Goal: Information Seeking & Learning: Find contact information

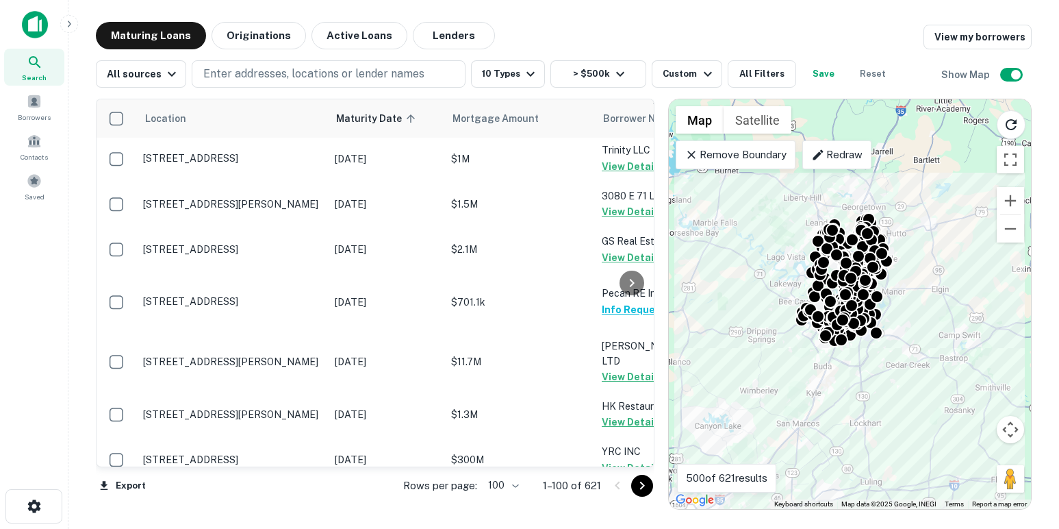
scroll to position [4870, 0]
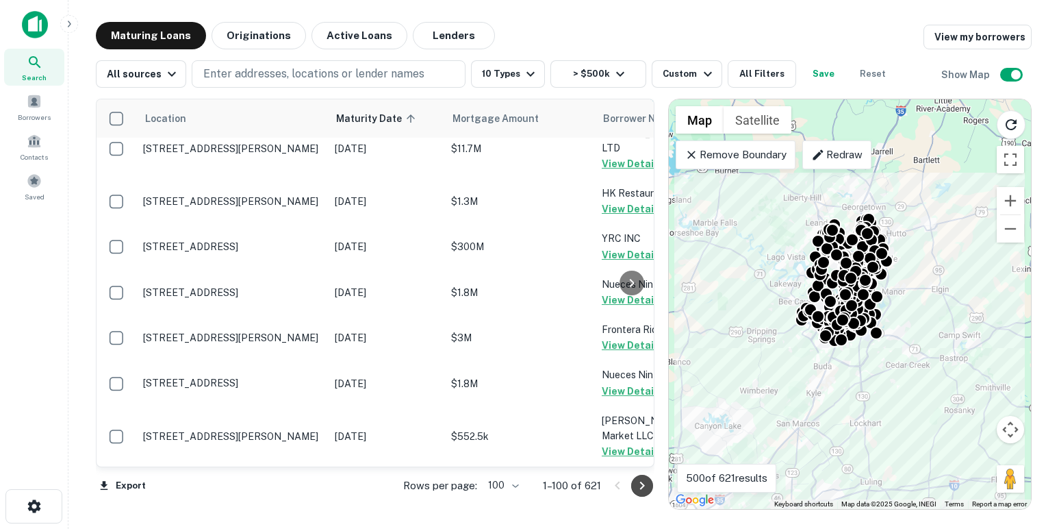
click at [643, 486] on icon "Go to next page" at bounding box center [642, 485] width 5 height 8
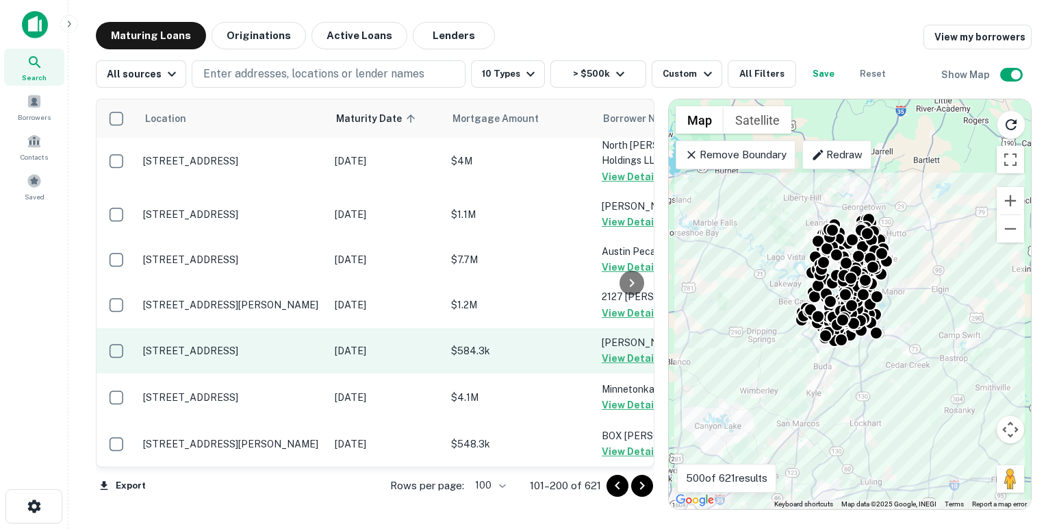
scroll to position [4915, 0]
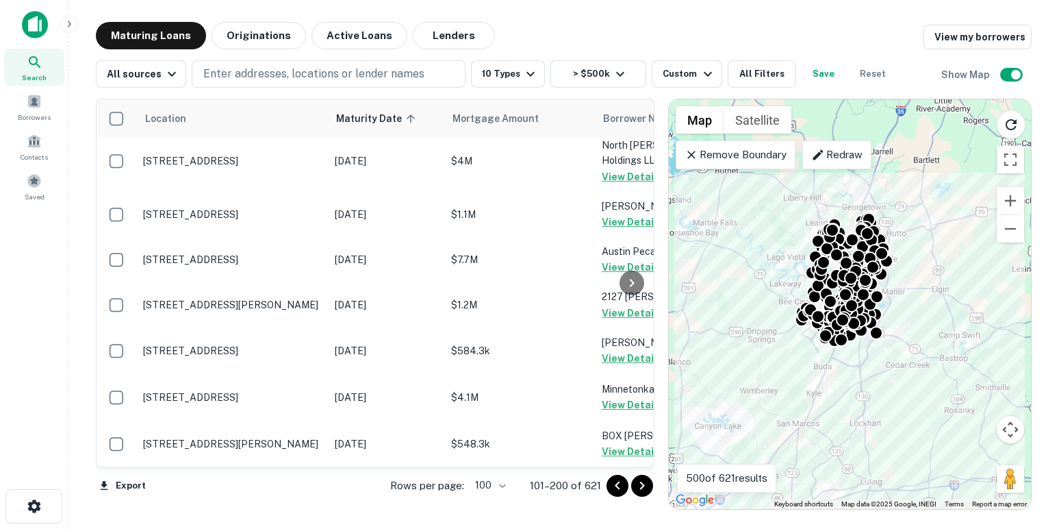
click at [641, 482] on icon "Go to next page" at bounding box center [642, 485] width 5 height 8
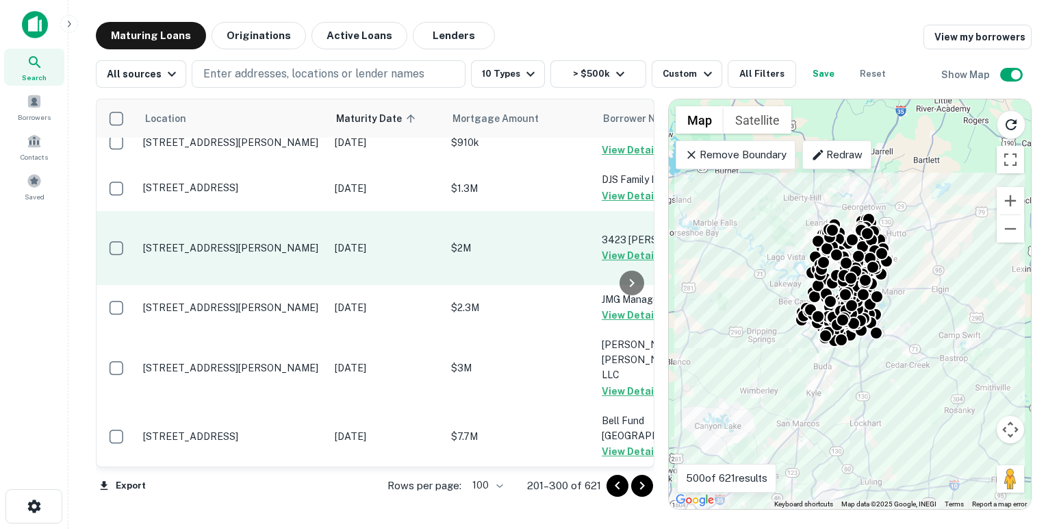
scroll to position [4826, 0]
click at [642, 481] on icon "Go to next page" at bounding box center [642, 485] width 16 height 16
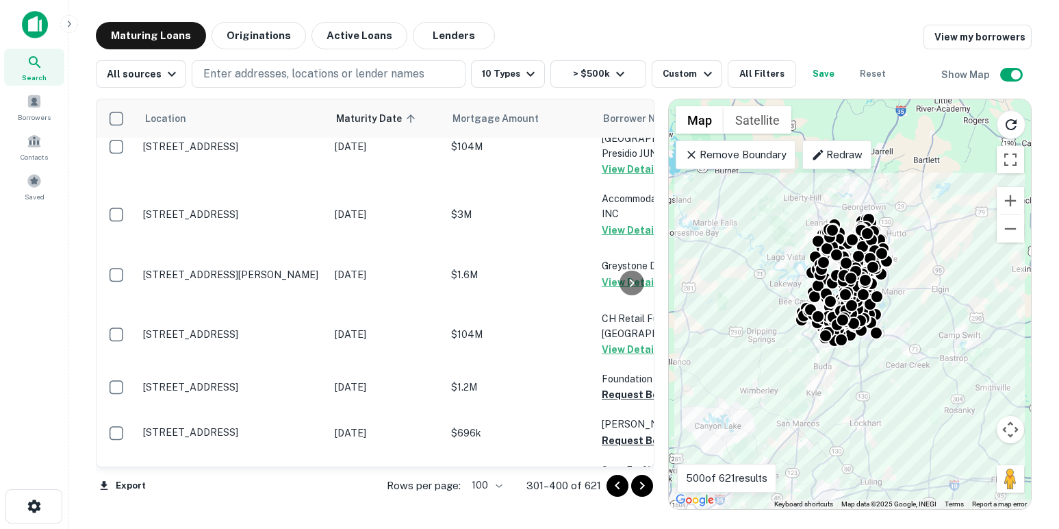
scroll to position [2201, 0]
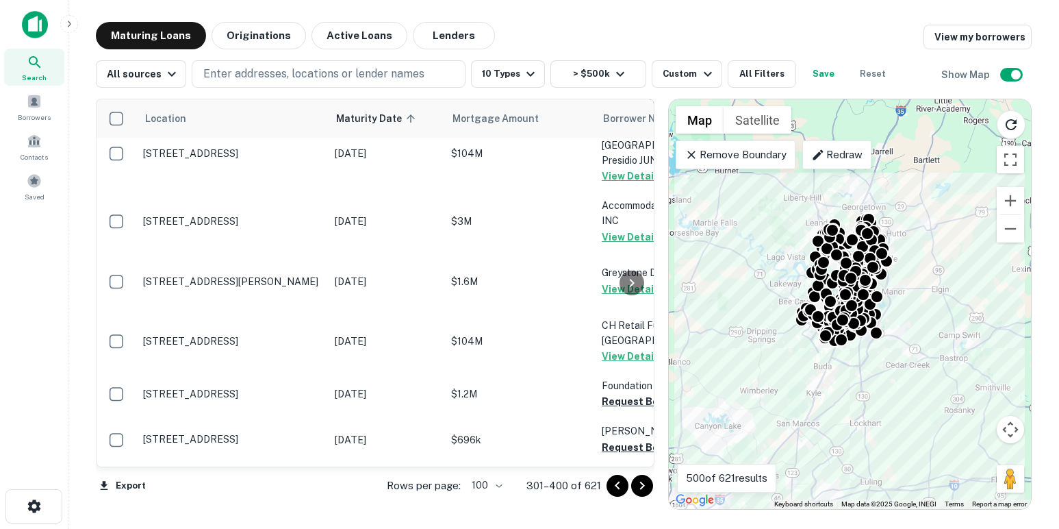
click at [613, 109] on button "Request Borrower Info" at bounding box center [657, 100] width 111 height 16
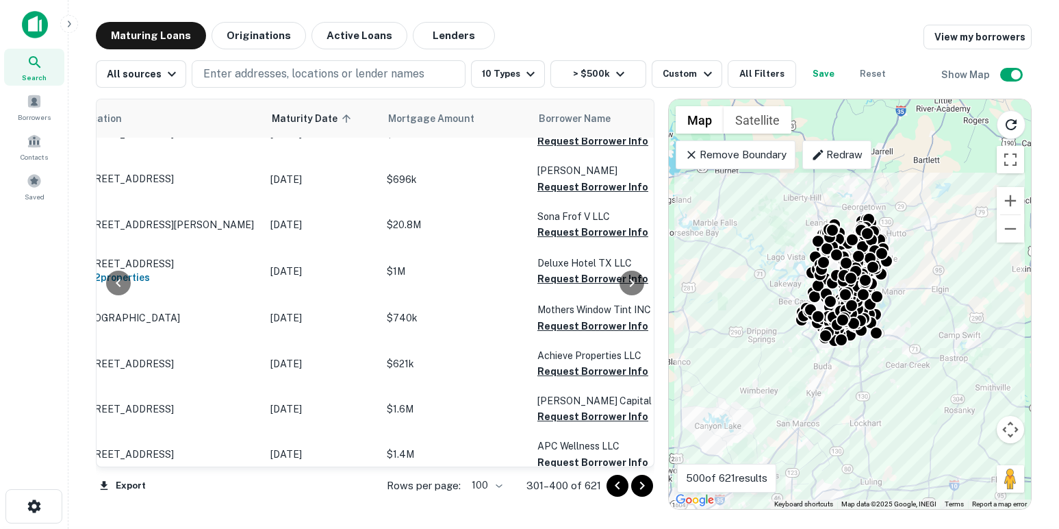
scroll to position [2479, 64]
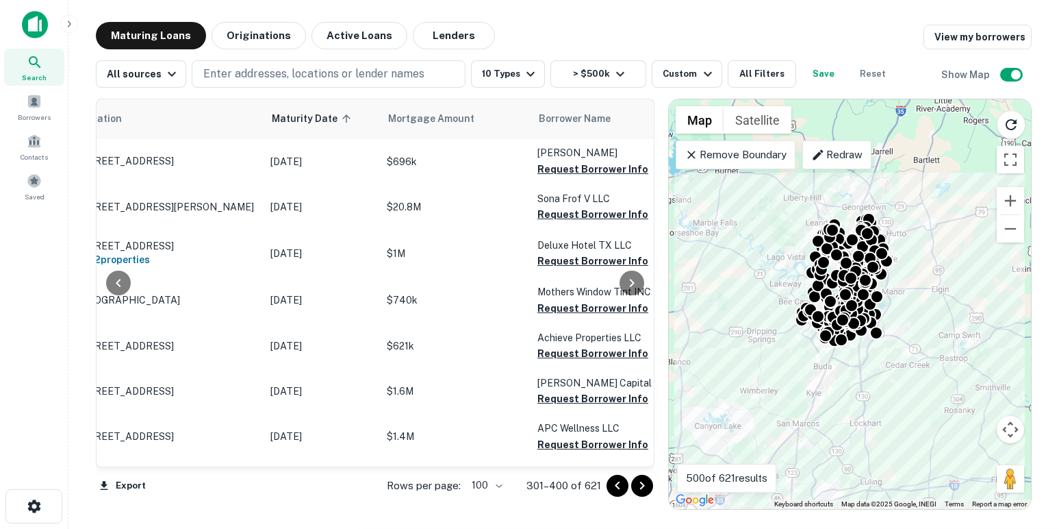
click at [554, 131] on button "Request Borrower Info" at bounding box center [593, 123] width 111 height 16
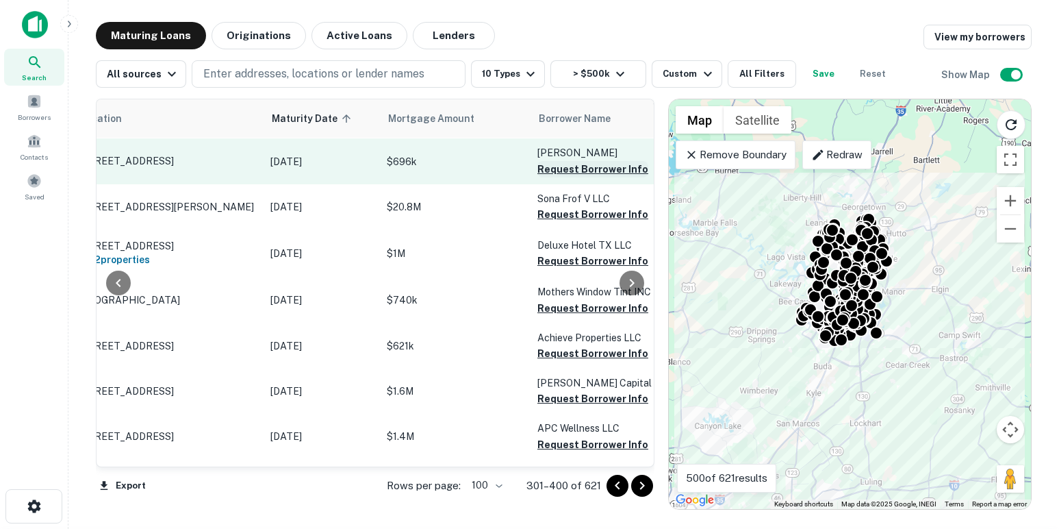
click at [559, 177] on button "Request Borrower Info" at bounding box center [593, 169] width 111 height 16
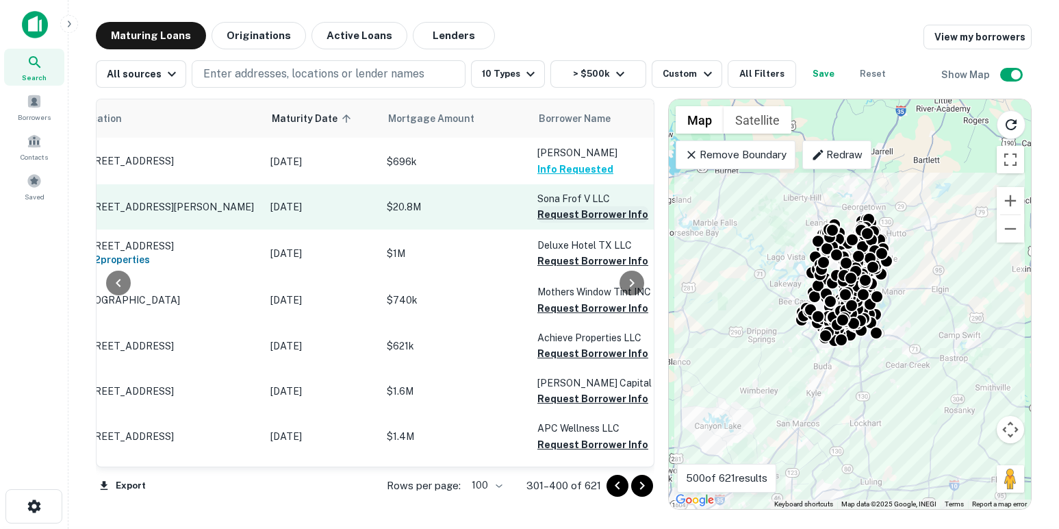
click at [560, 223] on button "Request Borrower Info" at bounding box center [593, 214] width 111 height 16
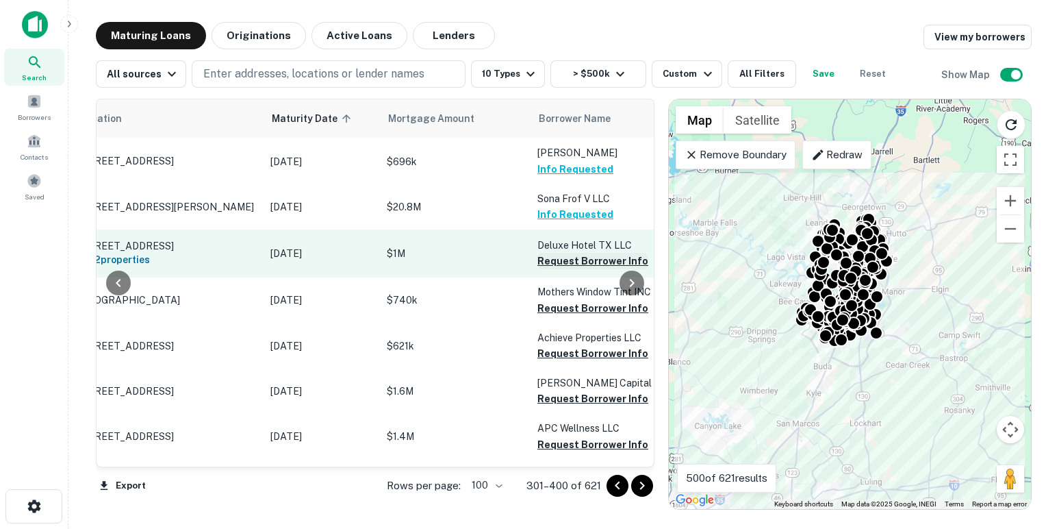
click at [562, 269] on button "Request Borrower Info" at bounding box center [593, 261] width 111 height 16
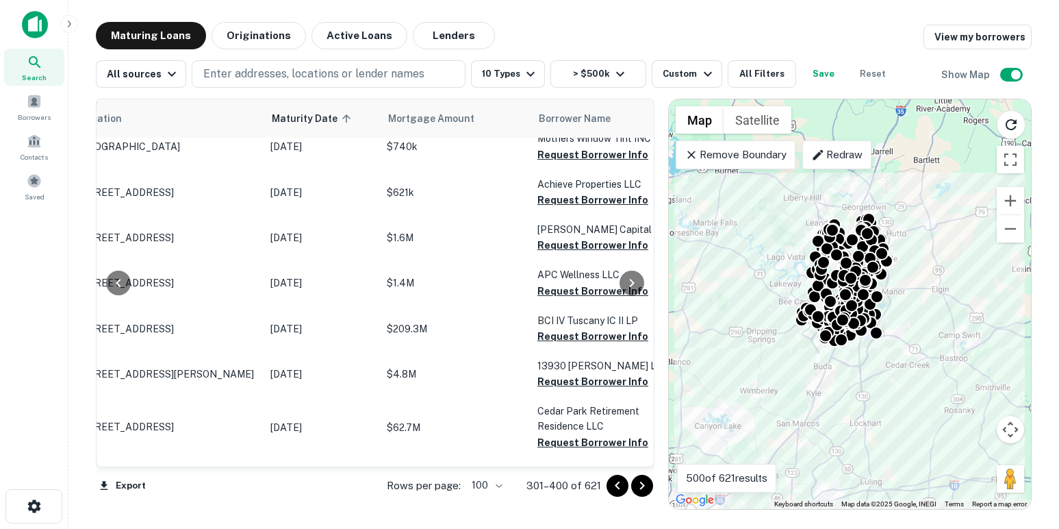
scroll to position [2633, 64]
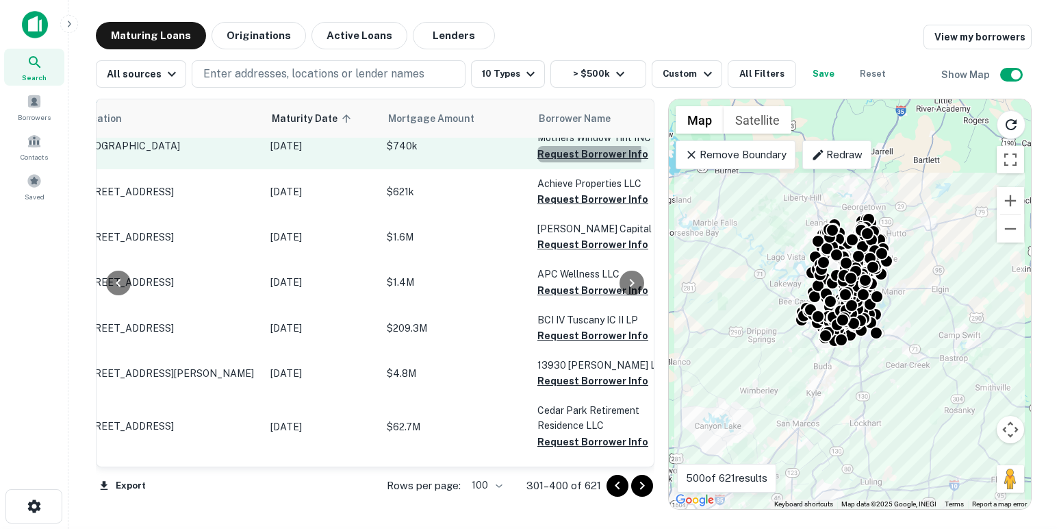
click at [569, 162] on button "Request Borrower Info" at bounding box center [593, 154] width 111 height 16
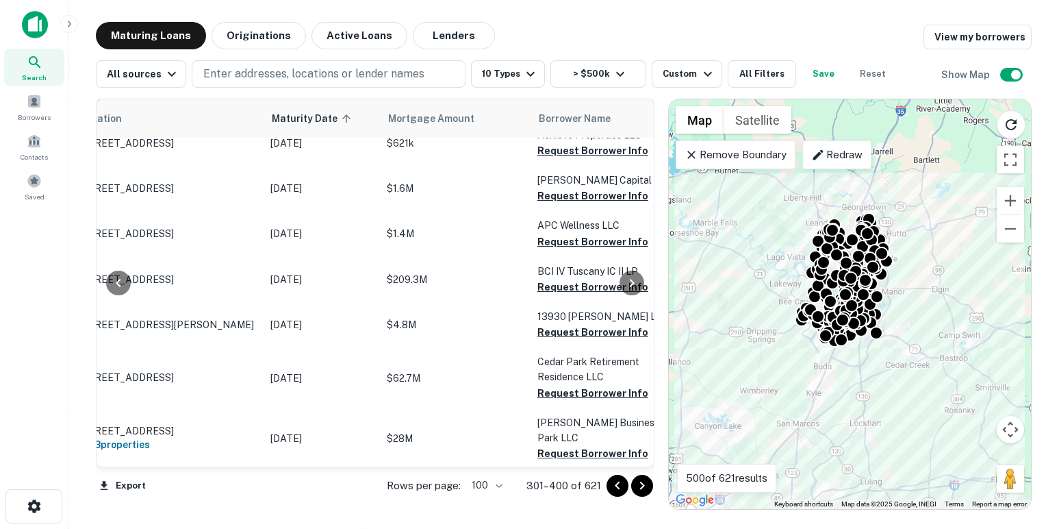
scroll to position [2695, 64]
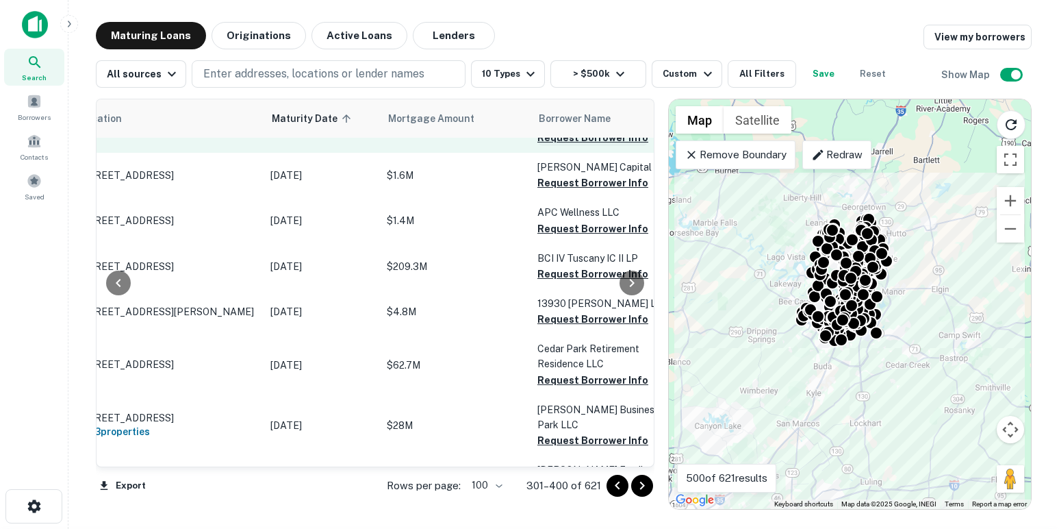
click at [564, 146] on button "Request Borrower Info" at bounding box center [593, 137] width 111 height 16
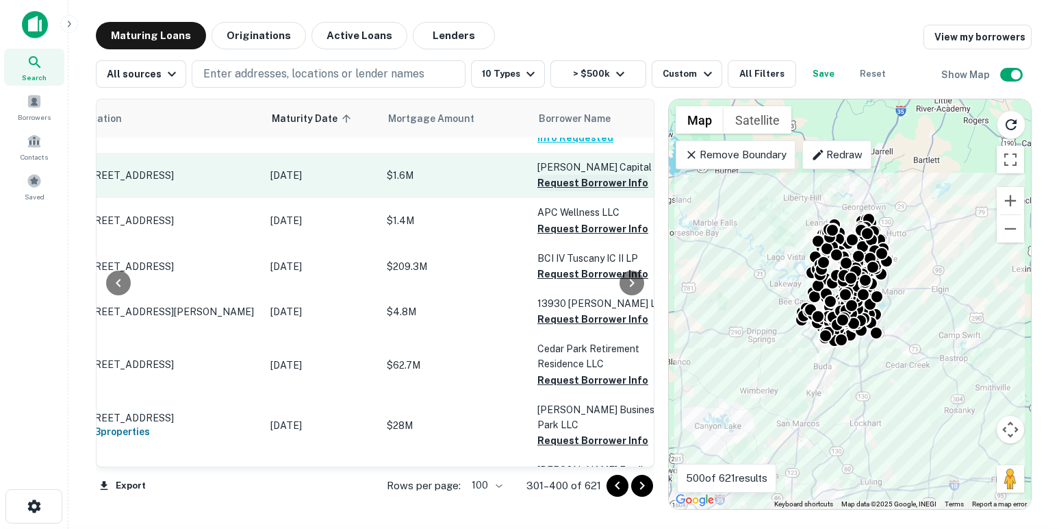
click at [562, 191] on button "Request Borrower Info" at bounding box center [593, 183] width 111 height 16
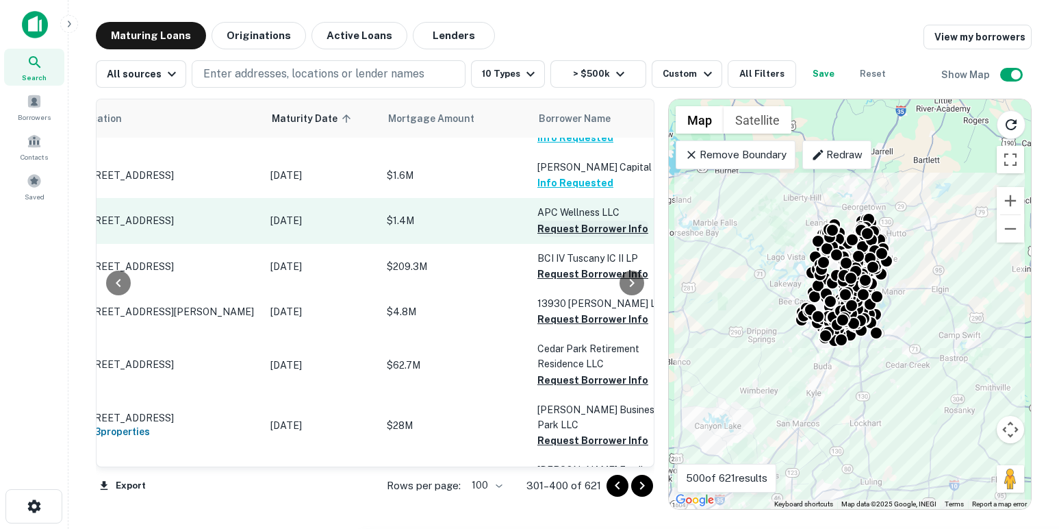
click at [564, 237] on button "Request Borrower Info" at bounding box center [593, 228] width 111 height 16
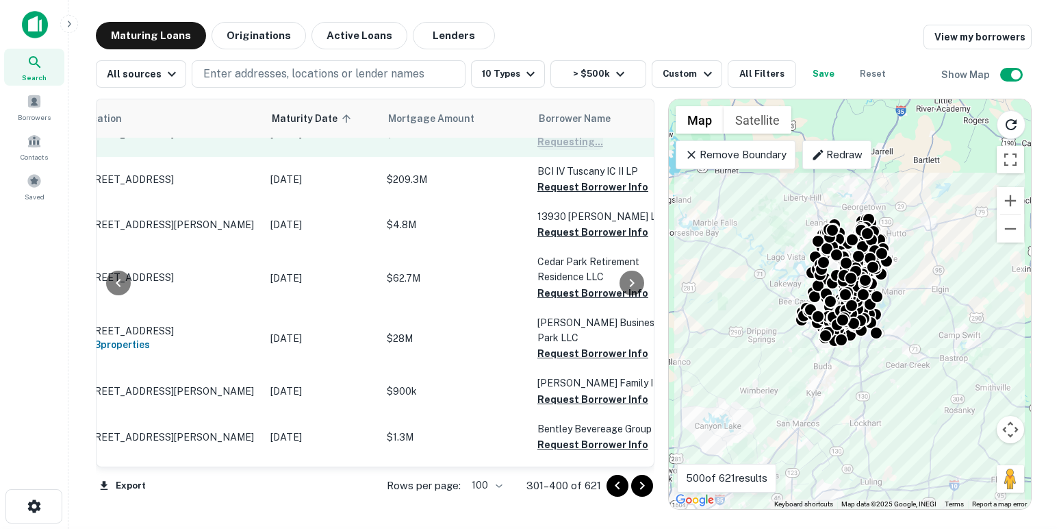
scroll to position [2818, 64]
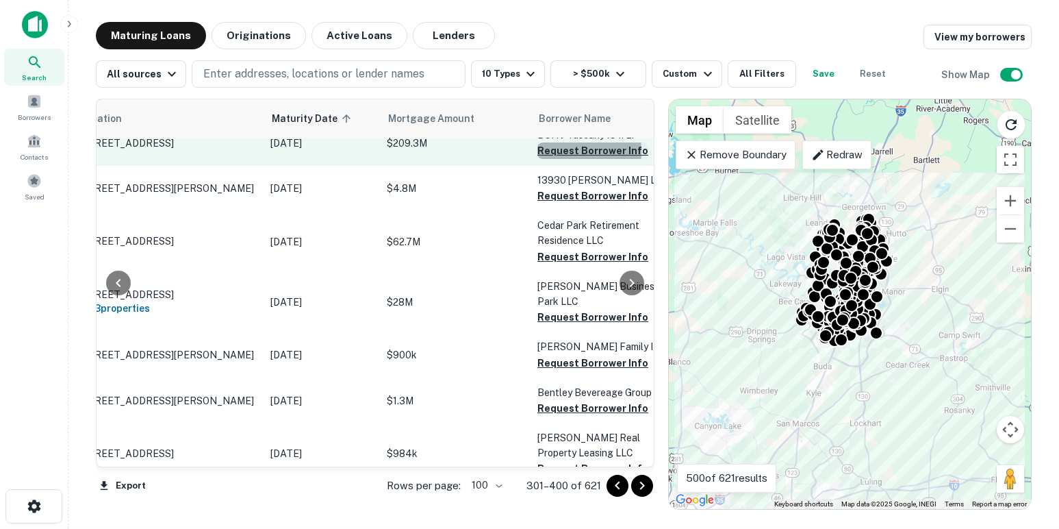
click at [555, 159] on button "Request Borrower Info" at bounding box center [593, 150] width 111 height 16
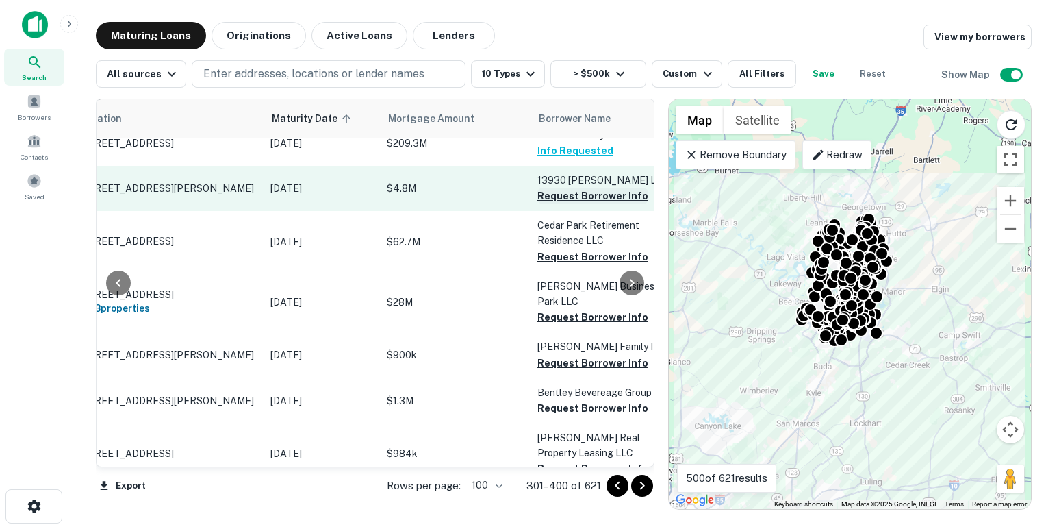
click at [560, 204] on button "Request Borrower Info" at bounding box center [593, 196] width 111 height 16
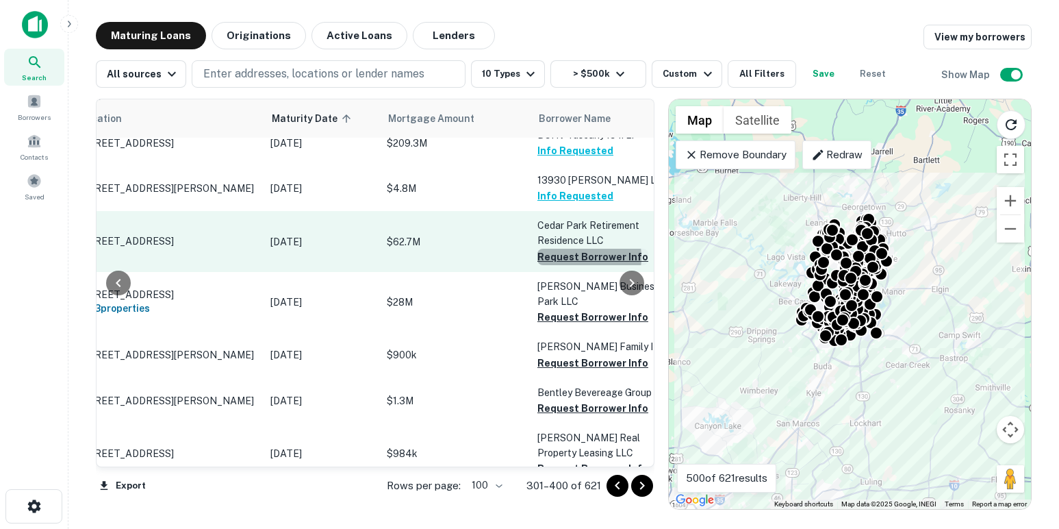
click at [560, 265] on button "Request Borrower Info" at bounding box center [593, 257] width 111 height 16
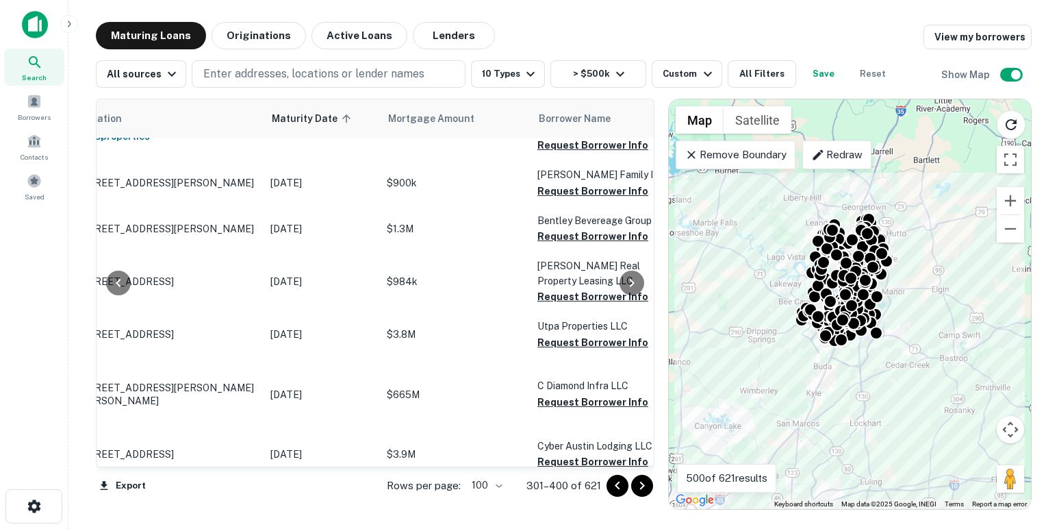
scroll to position [2990, 64]
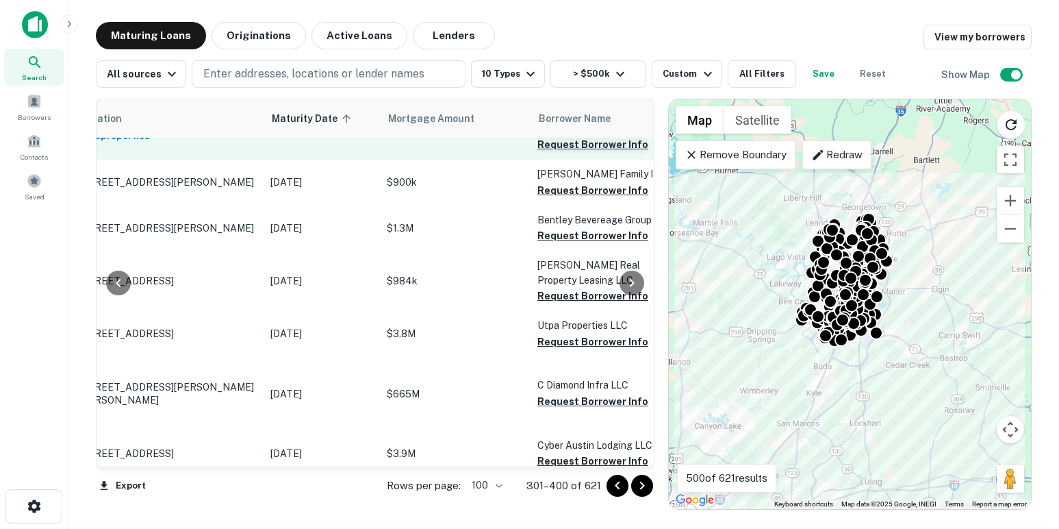
click at [553, 153] on button "Request Borrower Info" at bounding box center [593, 144] width 111 height 16
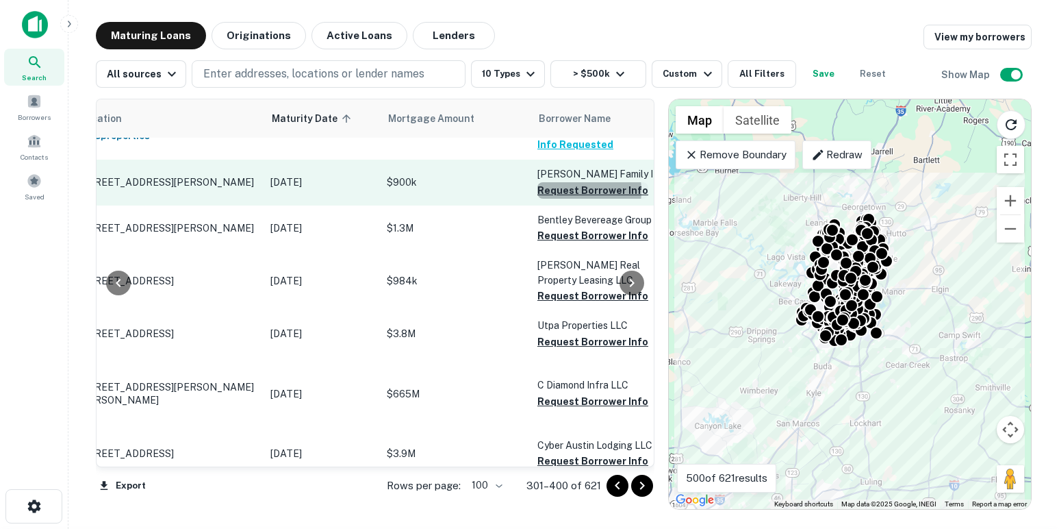
click at [562, 199] on button "Request Borrower Info" at bounding box center [593, 190] width 111 height 16
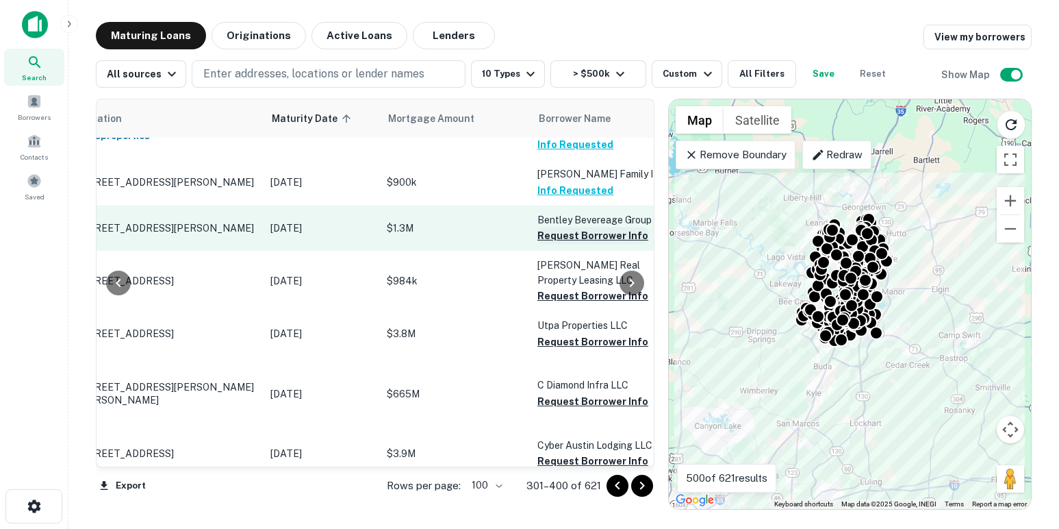
click at [565, 244] on button "Request Borrower Info" at bounding box center [593, 235] width 111 height 16
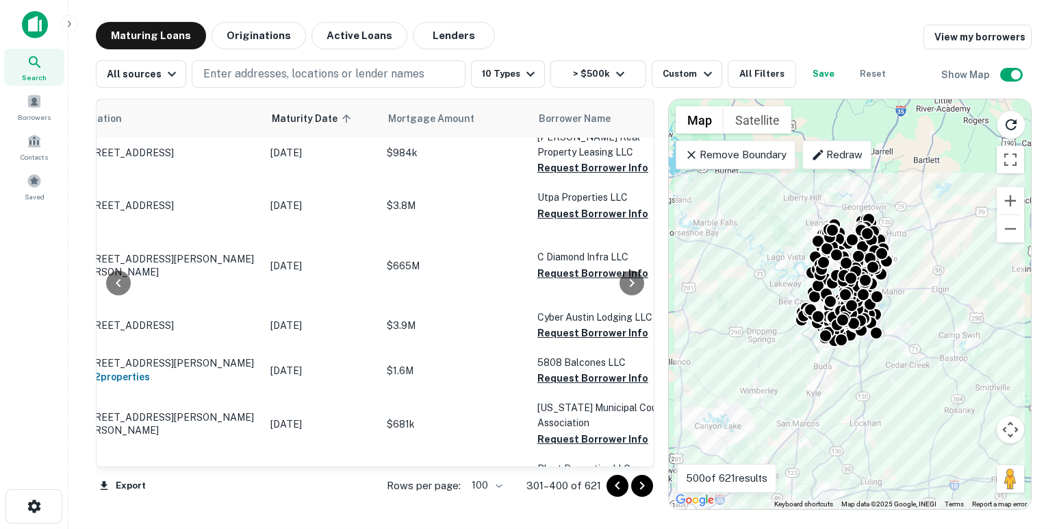
scroll to position [3119, 64]
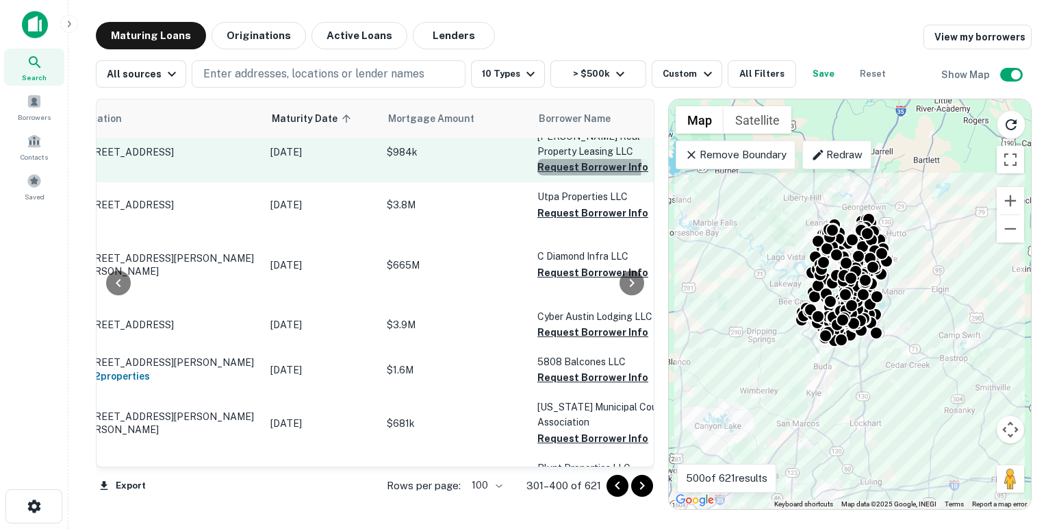
click at [564, 175] on button "Request Borrower Info" at bounding box center [593, 167] width 111 height 16
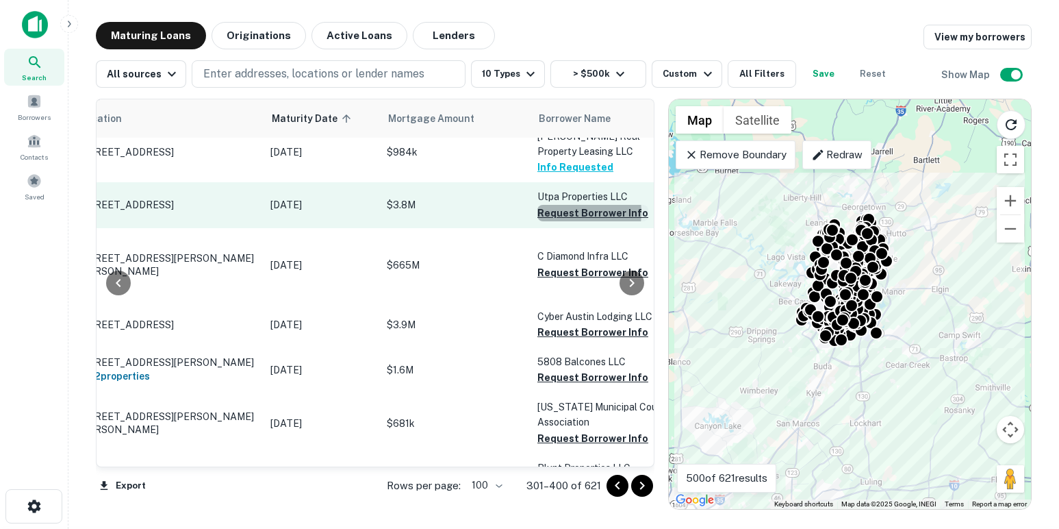
click at [564, 221] on button "Request Borrower Info" at bounding box center [593, 213] width 111 height 16
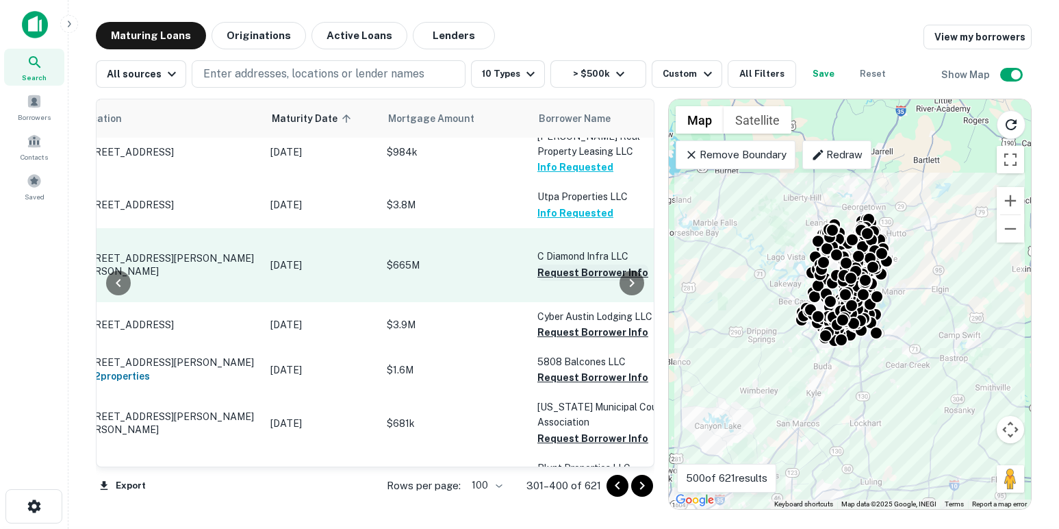
click at [565, 281] on button "Request Borrower Info" at bounding box center [593, 272] width 111 height 16
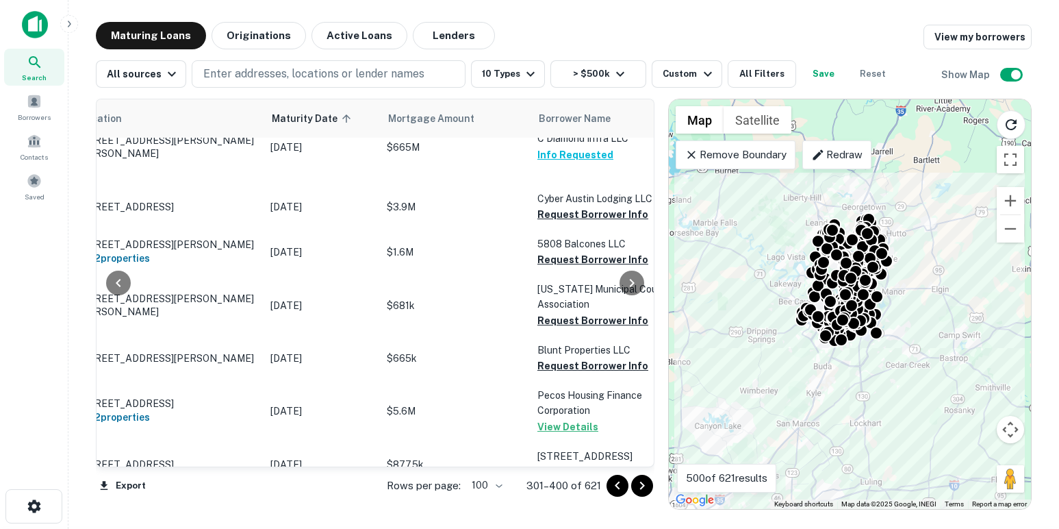
scroll to position [3261, 64]
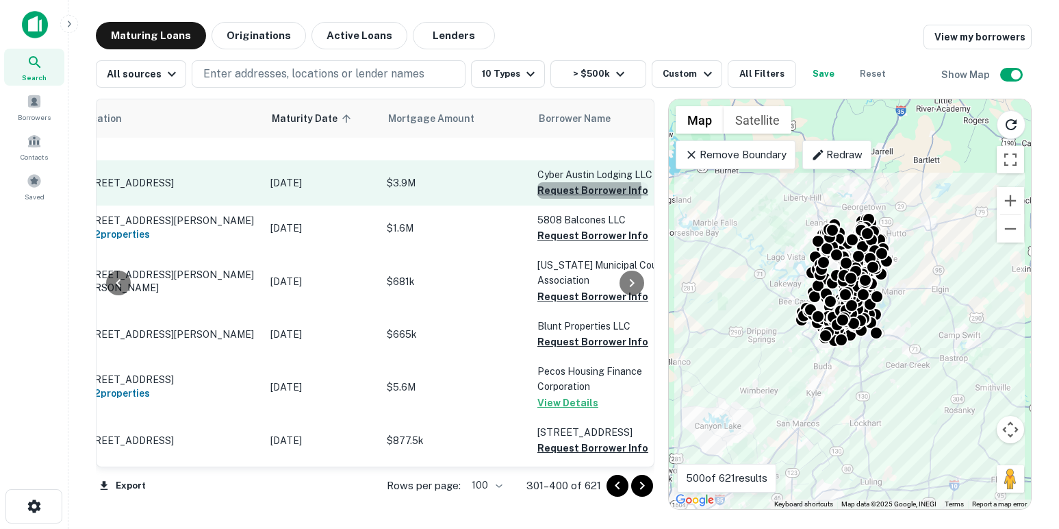
click at [565, 199] on button "Request Borrower Info" at bounding box center [593, 190] width 111 height 16
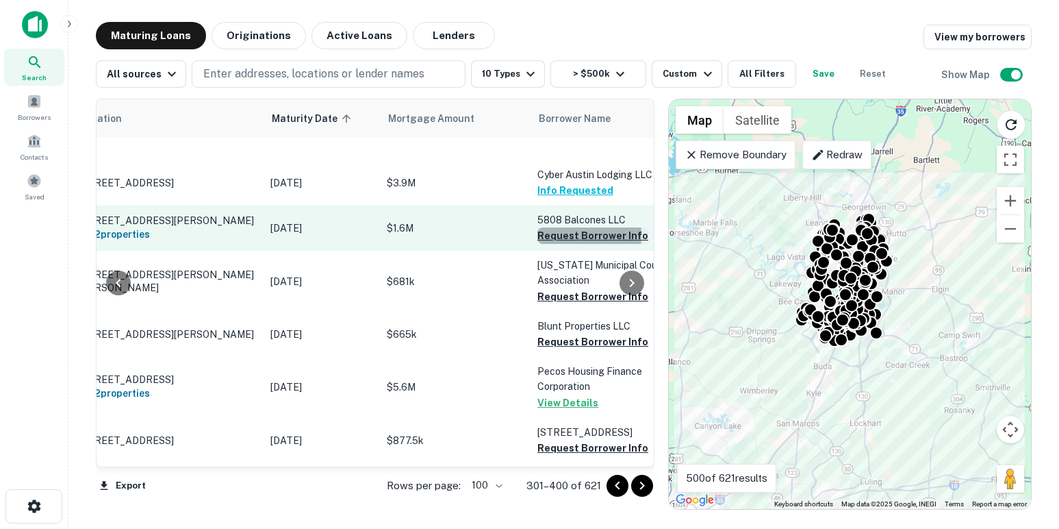
click at [554, 244] on button "Request Borrower Info" at bounding box center [593, 235] width 111 height 16
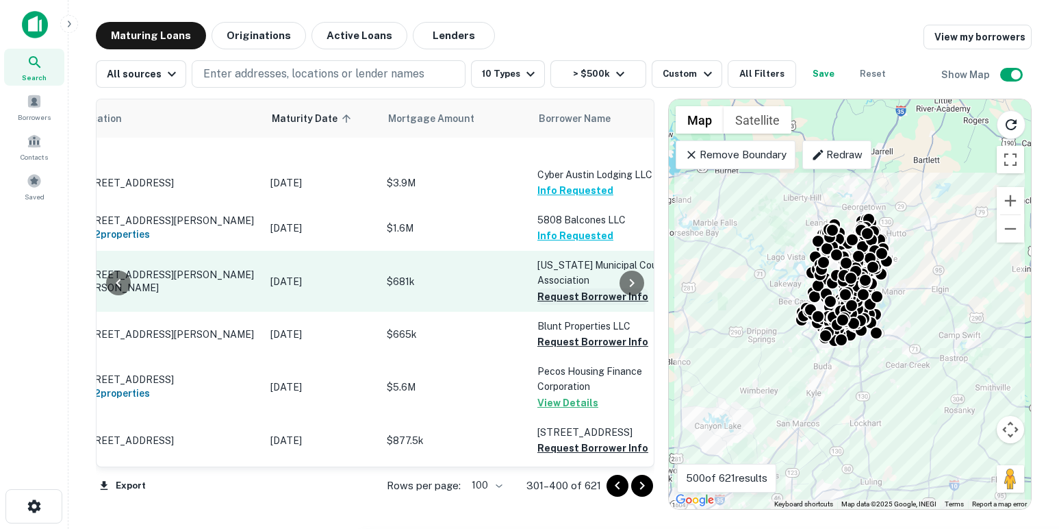
click at [559, 305] on button "Request Borrower Info" at bounding box center [593, 296] width 111 height 16
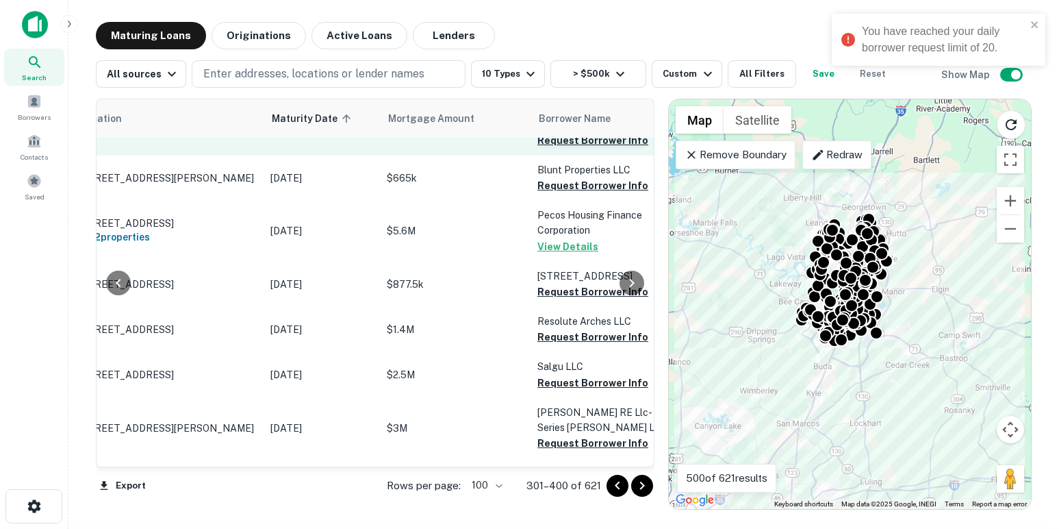
scroll to position [3422, 64]
